Goal: Check status: Check status

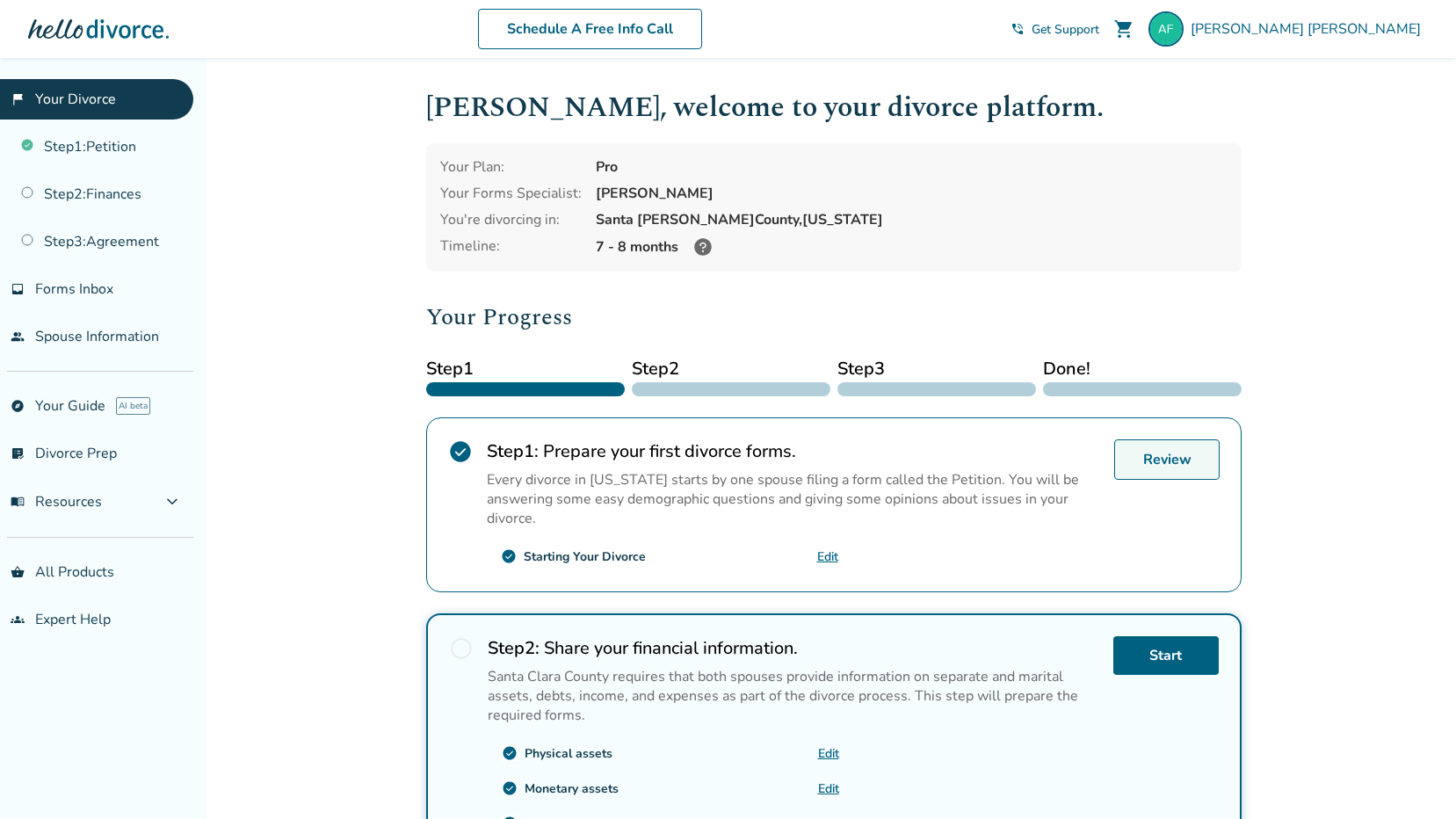
click at [1189, 459] on link "Review" at bounding box center [1167, 459] width 105 height 41
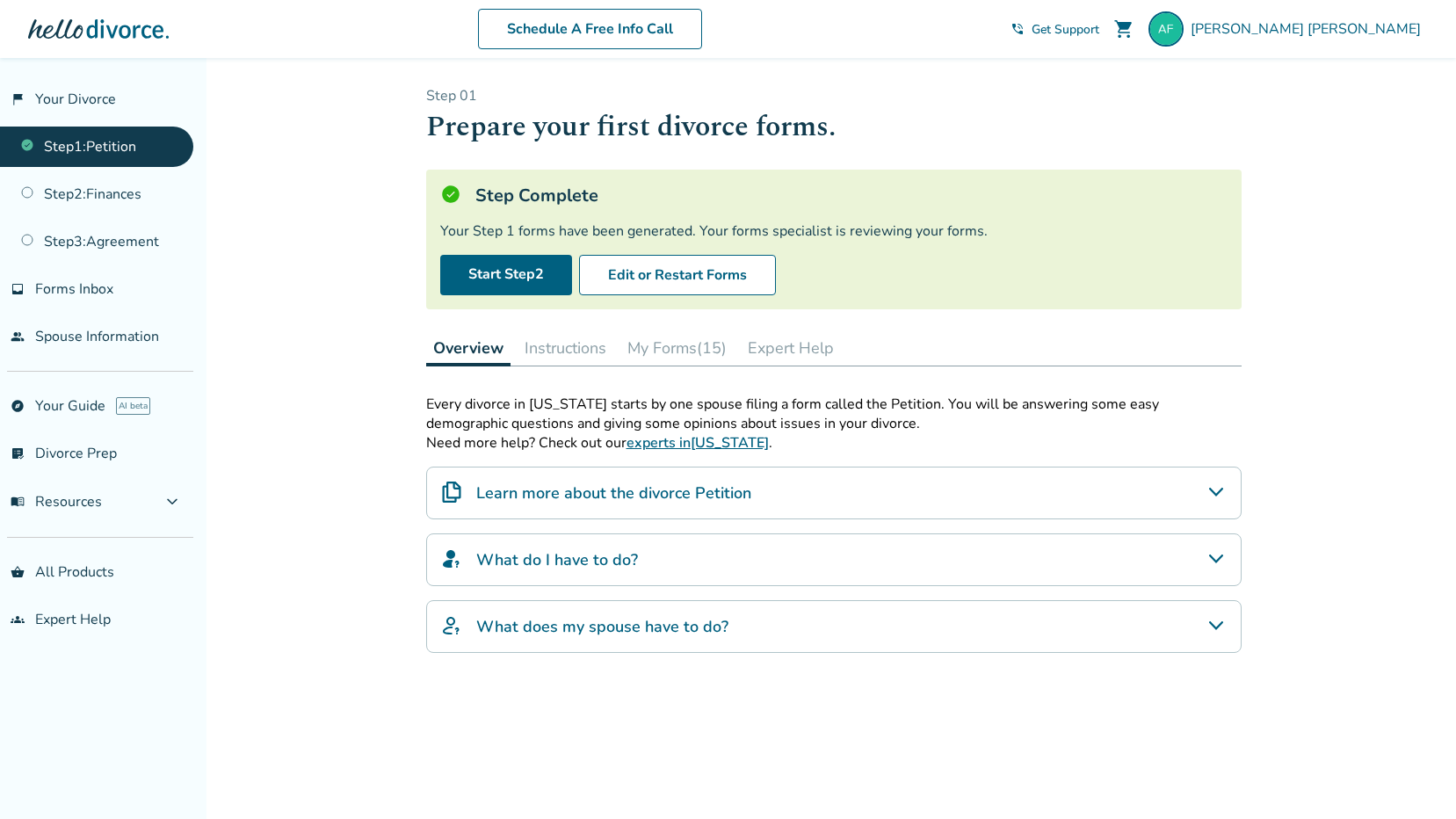
click at [673, 341] on button "My Forms (15)" at bounding box center [677, 348] width 114 height 35
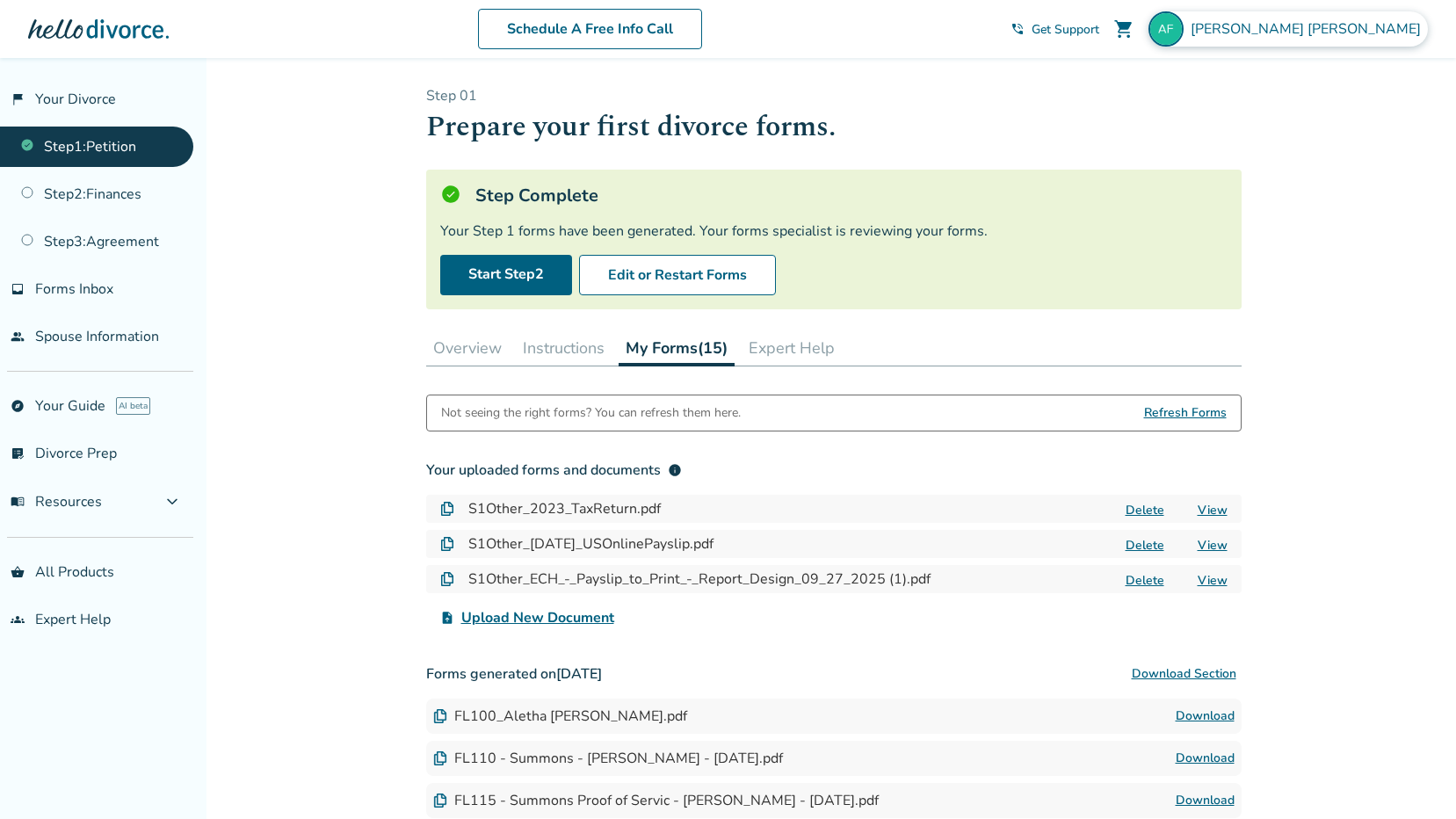
click at [1410, 29] on span "[PERSON_NAME]" at bounding box center [1309, 29] width 237 height 19
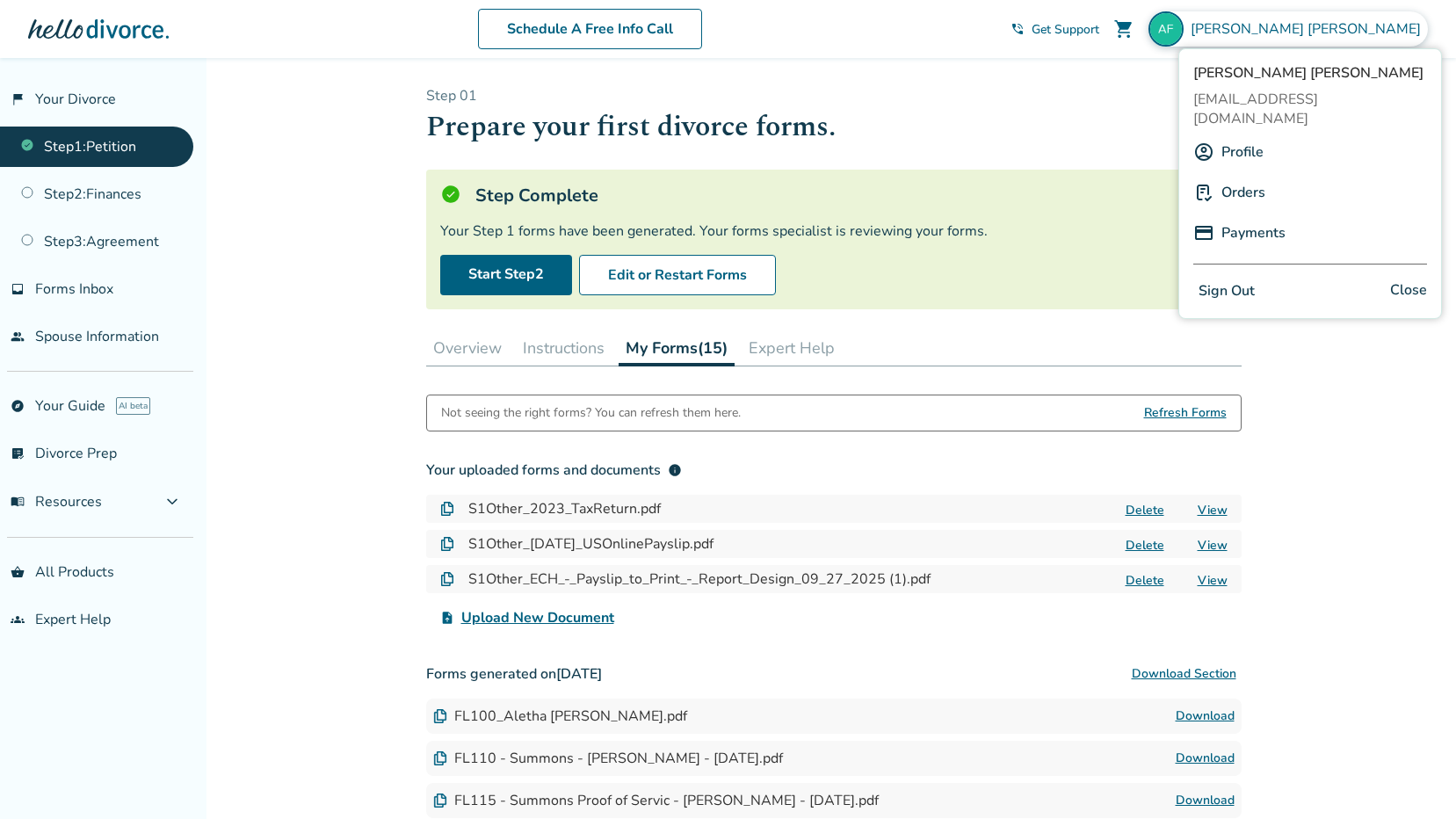
click at [1246, 279] on button "Sign Out" at bounding box center [1226, 291] width 67 height 25
